Goal: Task Accomplishment & Management: Manage account settings

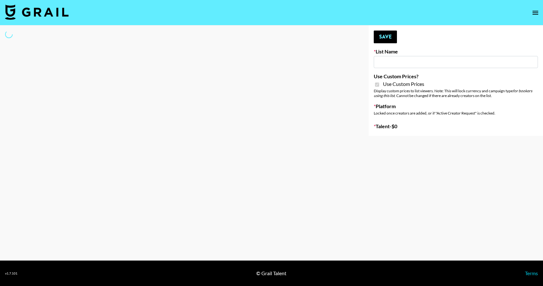
type input "Peppermayo"
checkbox input "true"
select select "Brand"
type input "Whipped US"
checkbox input "true"
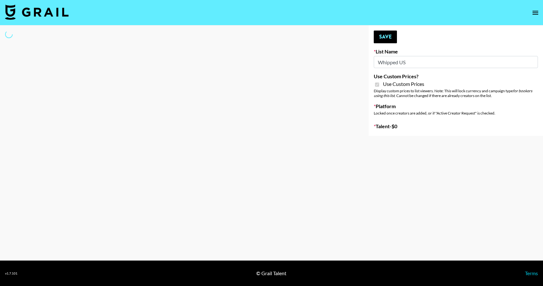
select select "Brand"
